Goal: Task Accomplishment & Management: Manage account settings

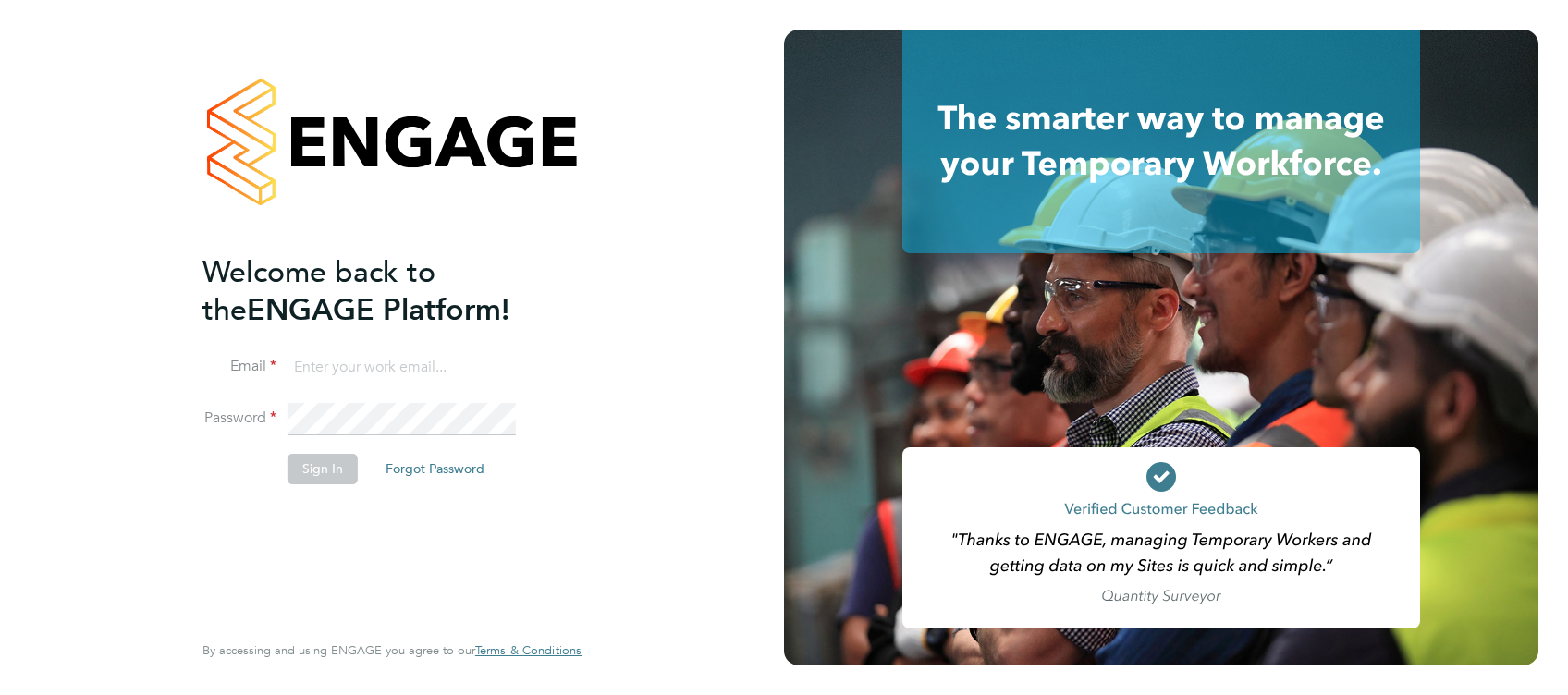
click at [445, 352] on input at bounding box center [401, 368] width 228 height 34
type input "Matthew.Smith@abm.com"
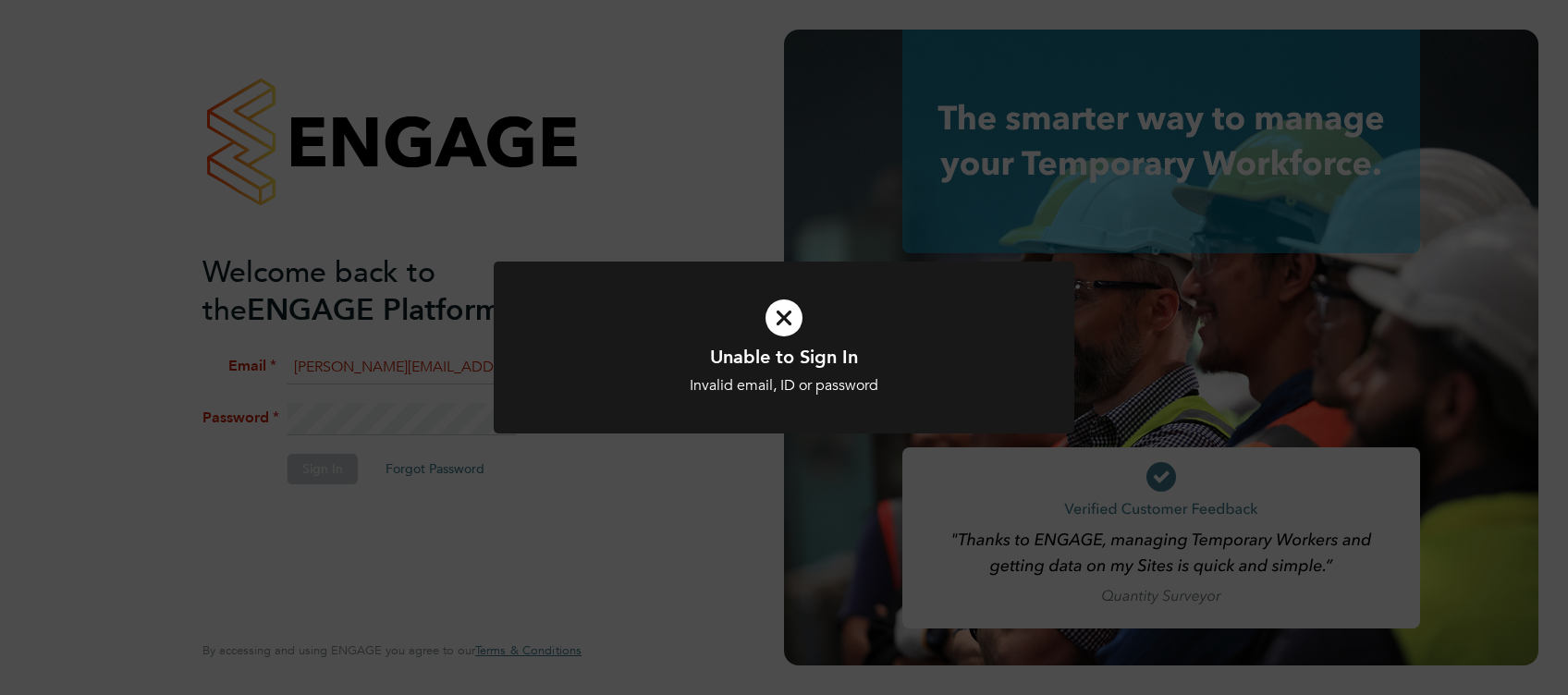
click at [784, 401] on div at bounding box center [784, 348] width 581 height 173
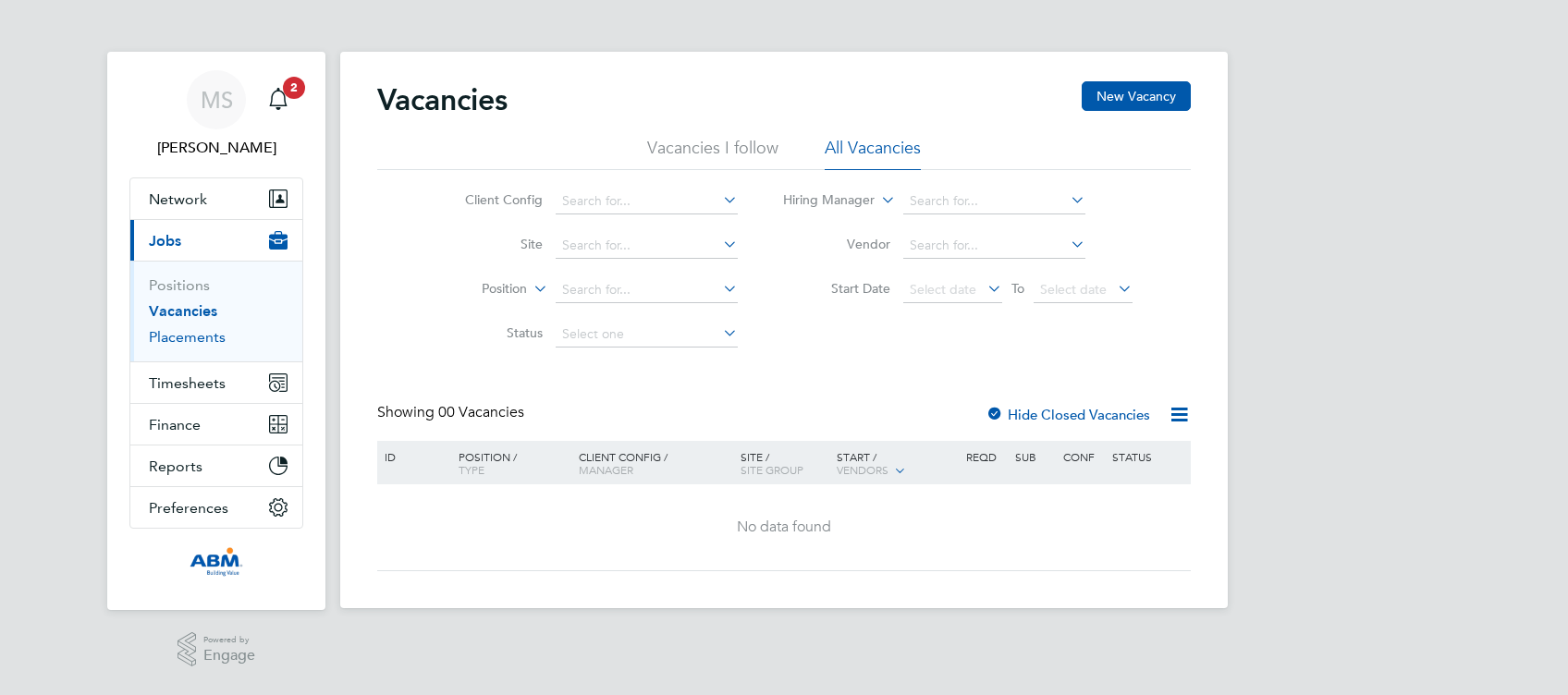
click at [208, 344] on link "Placements" at bounding box center [187, 337] width 76 height 18
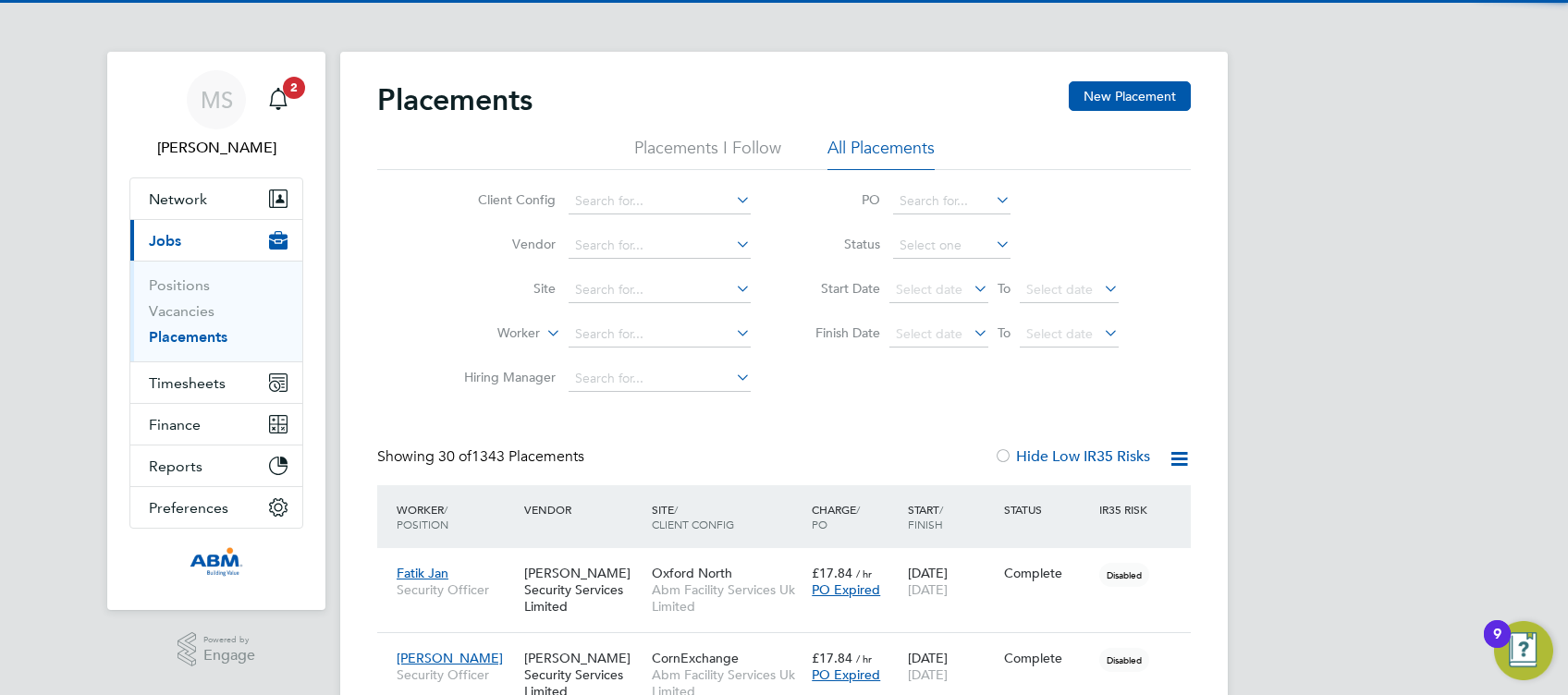
click at [1180, 454] on icon at bounding box center [1179, 458] width 23 height 23
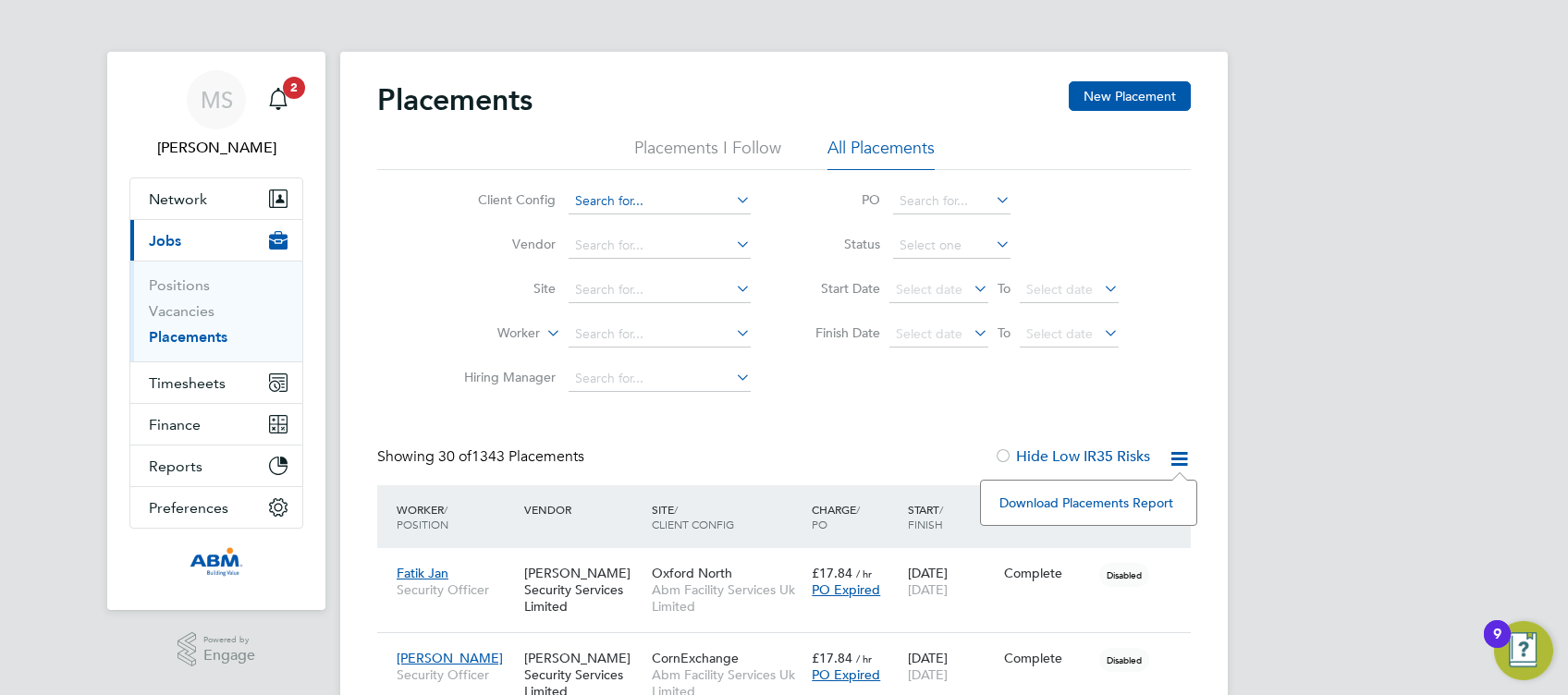
click at [737, 208] on input at bounding box center [658, 202] width 182 height 26
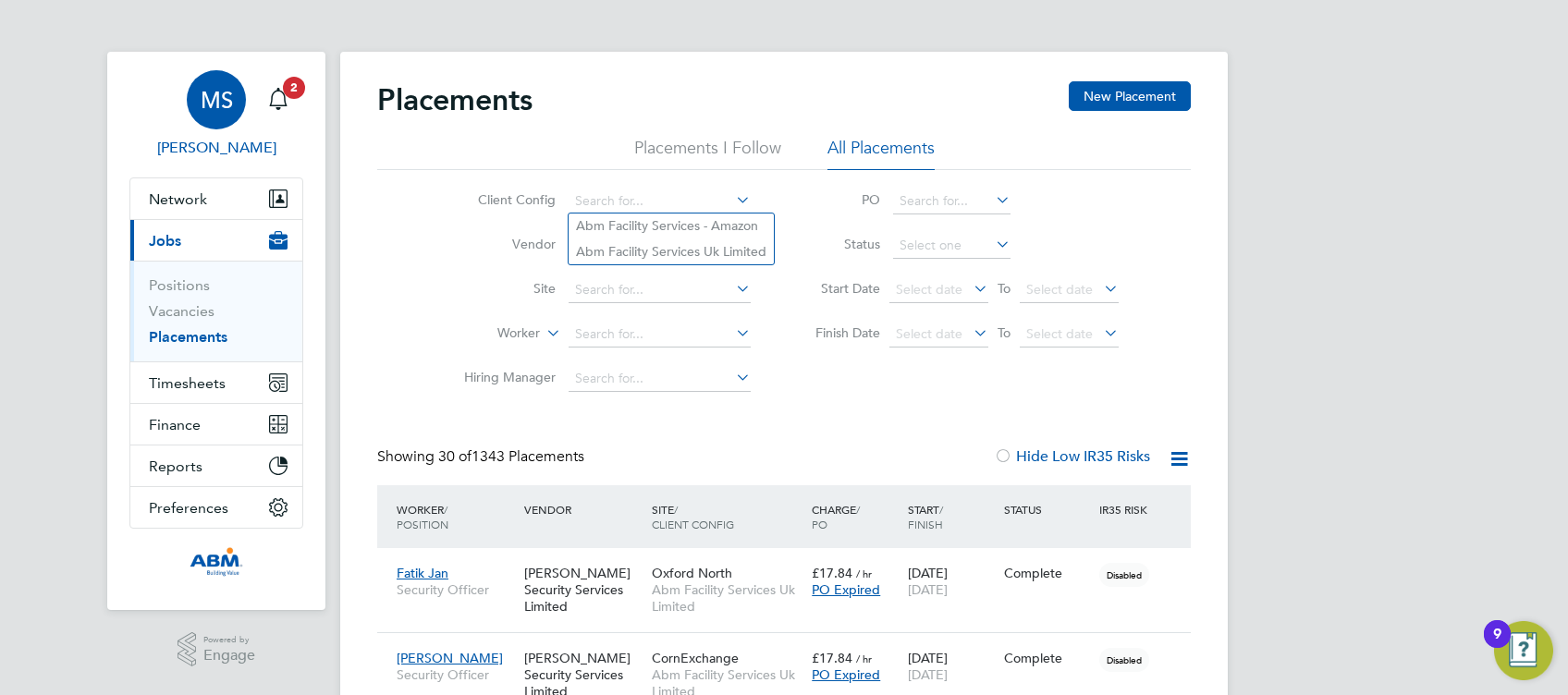
click at [211, 112] on span "MS" at bounding box center [216, 99] width 33 height 24
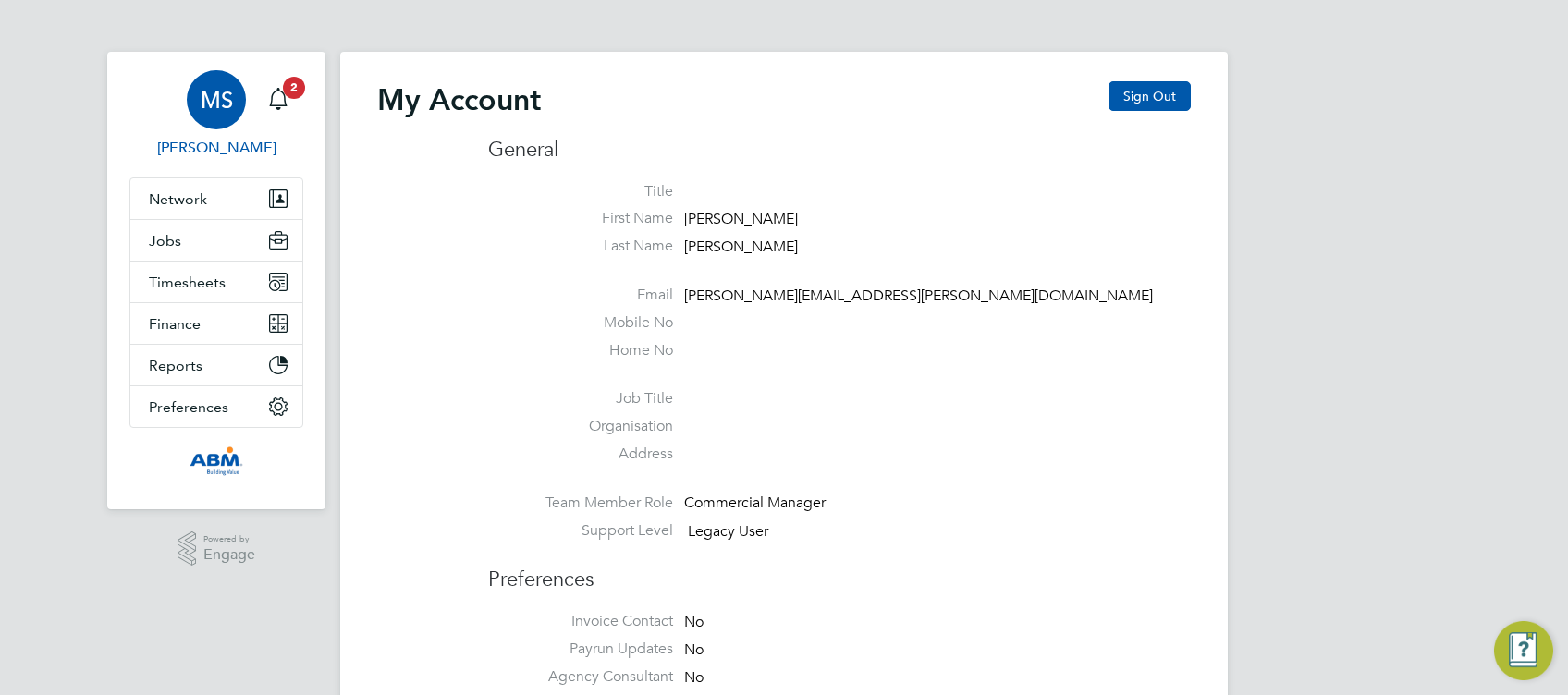
click at [1170, 87] on button "Sign Out" at bounding box center [1149, 96] width 82 height 30
